Goal: Find specific page/section

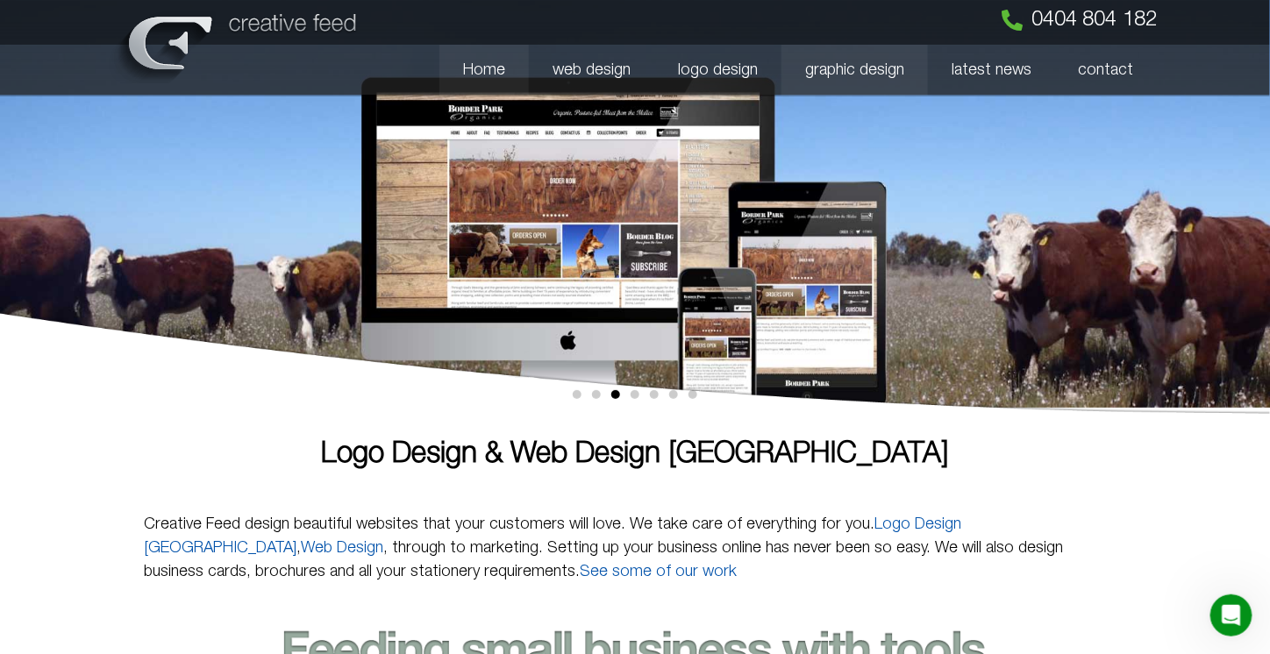
click at [895, 63] on link "graphic design" at bounding box center [854, 70] width 146 height 51
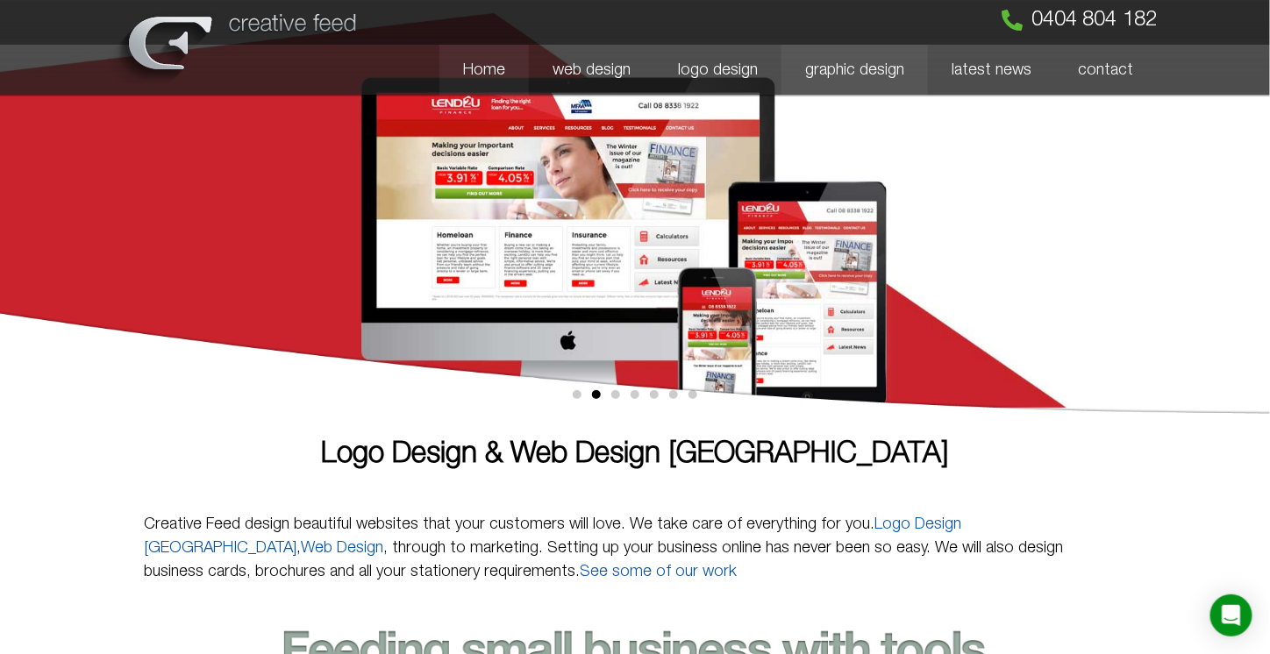
click at [866, 69] on link "graphic design" at bounding box center [854, 70] width 146 height 51
